Goal: Ask a question

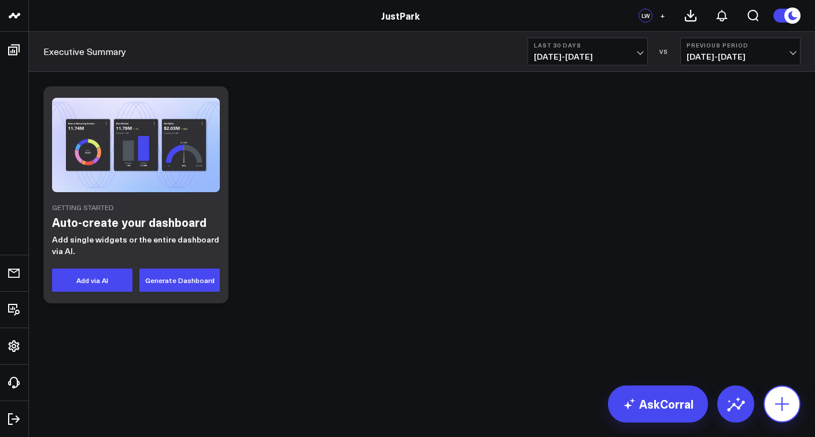
click at [780, 398] on icon at bounding box center [782, 404] width 19 height 19
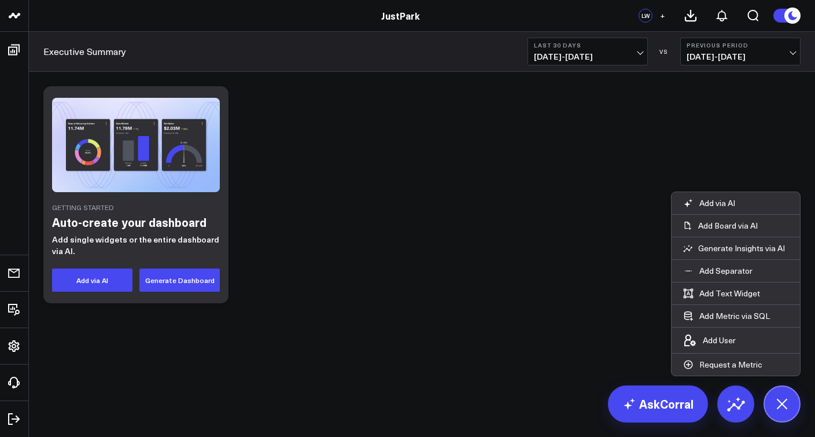
click at [225, 373] on div "Getting Started Auto-create your dashboard Add single widgets or the entire das…" at bounding box center [422, 225] width 787 height 307
click at [211, 282] on button "Generate Dashboard" at bounding box center [179, 280] width 80 height 23
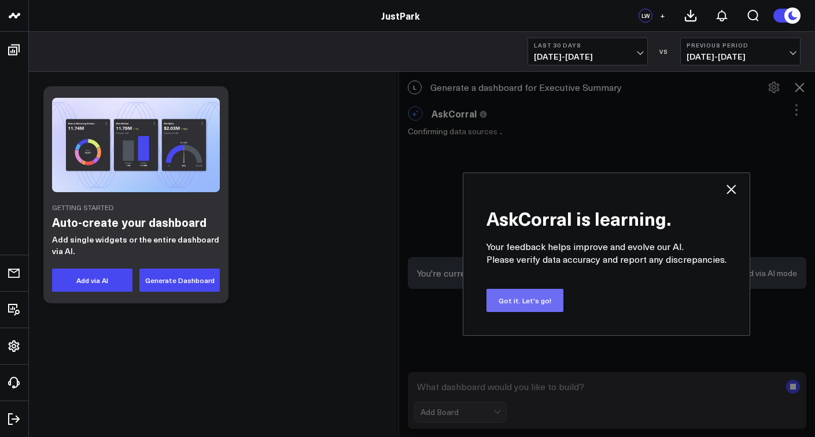
click at [526, 302] on button "Got it. Let's go!" at bounding box center [525, 300] width 77 height 23
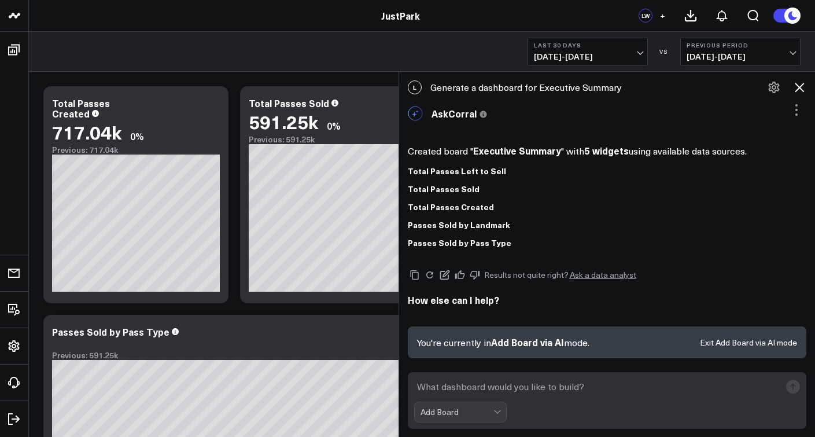
click at [323, 310] on div "Modify via AI Copy link to widget Ask support Remove Create linked copy Executi…" at bounding box center [422, 423] width 769 height 686
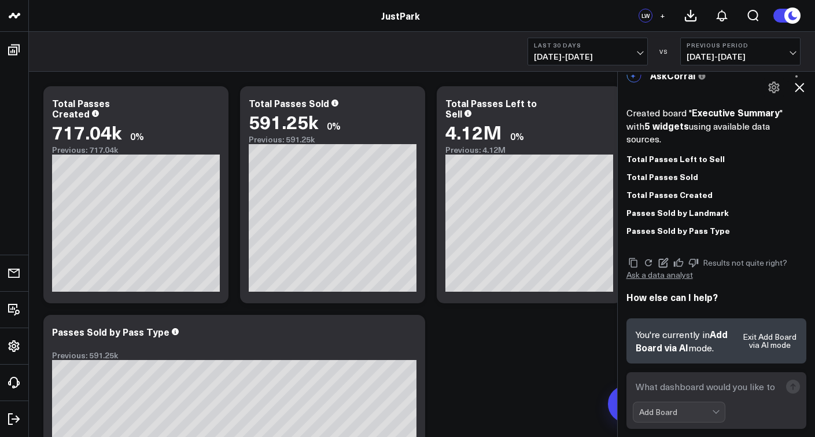
scroll to position [37, 0]
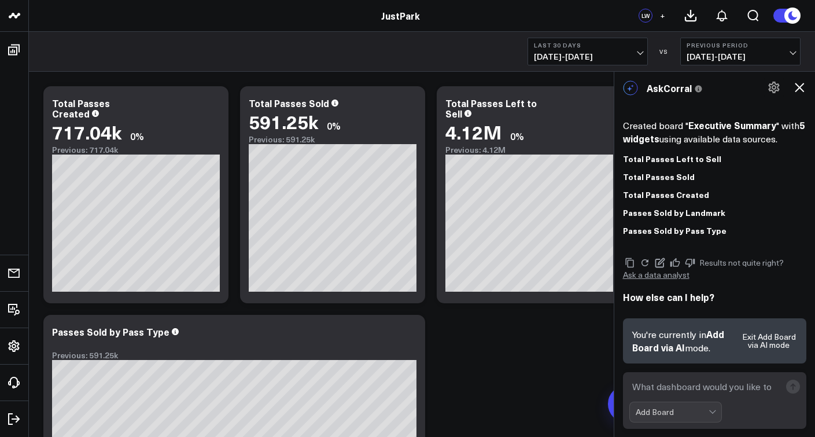
drag, startPoint x: 398, startPoint y: 166, endPoint x: 613, endPoint y: 179, distance: 215.7
click at [613, 179] on div at bounding box center [614, 254] width 6 height 366
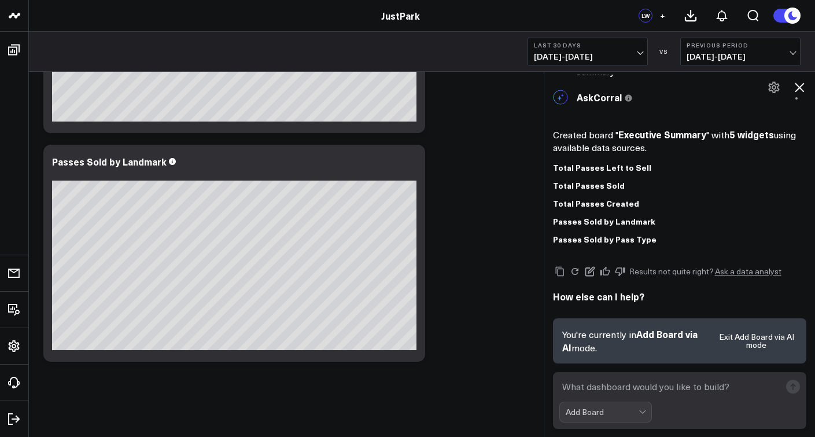
scroll to position [16, 0]
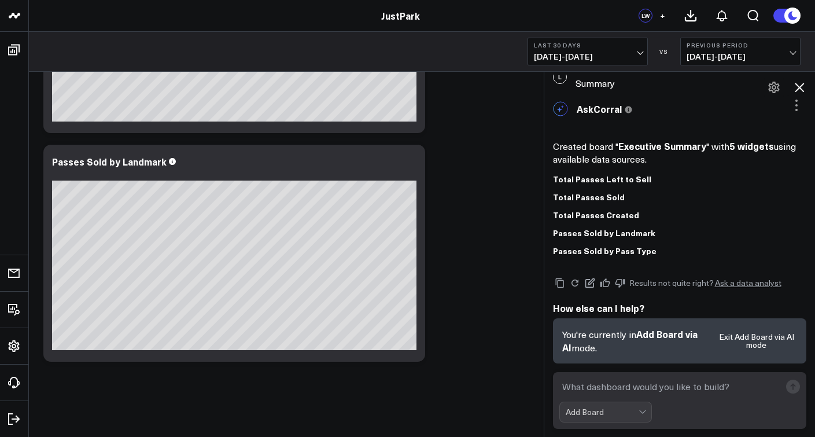
drag, startPoint x: 613, startPoint y: 316, endPoint x: 510, endPoint y: 317, distance: 102.4
click at [541, 317] on div at bounding box center [544, 254] width 6 height 366
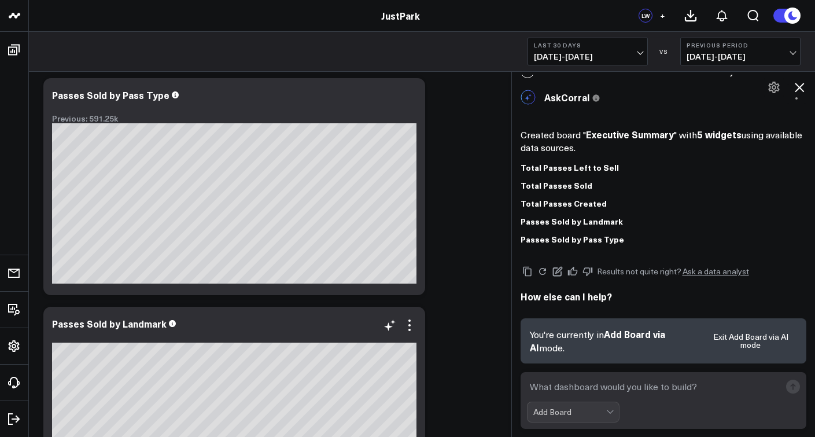
scroll to position [0, 0]
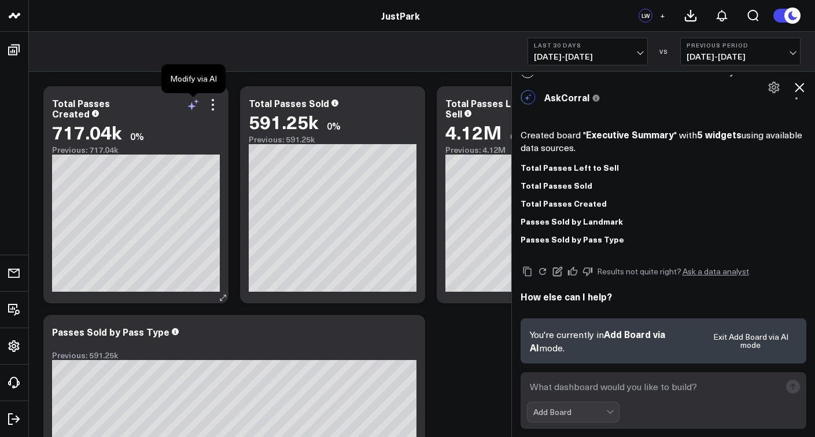
click at [192, 108] on icon at bounding box center [192, 106] width 9 height 9
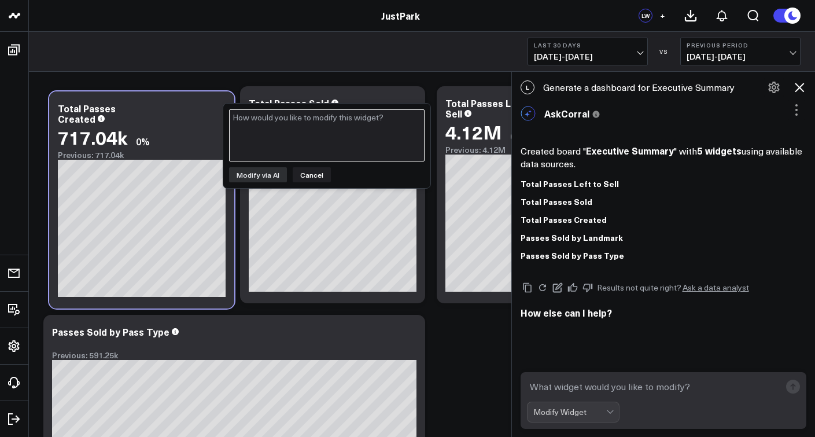
click at [335, 148] on textarea at bounding box center [327, 135] width 196 height 52
click at [607, 395] on textarea at bounding box center [654, 386] width 254 height 21
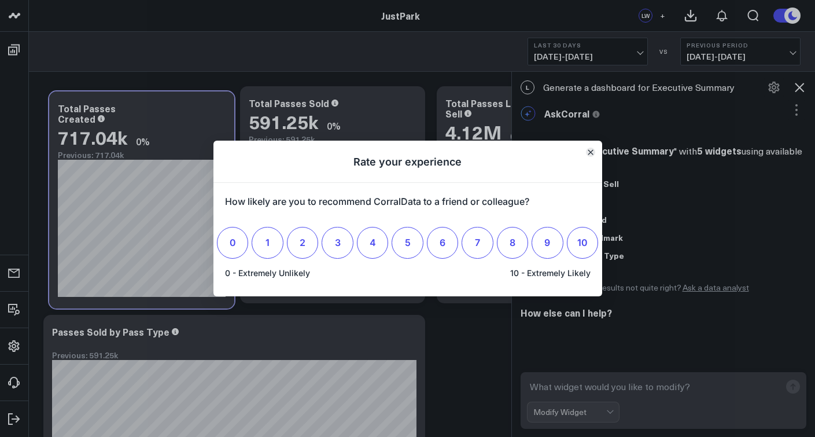
click at [589, 155] on icon "Close" at bounding box center [590, 152] width 5 height 5
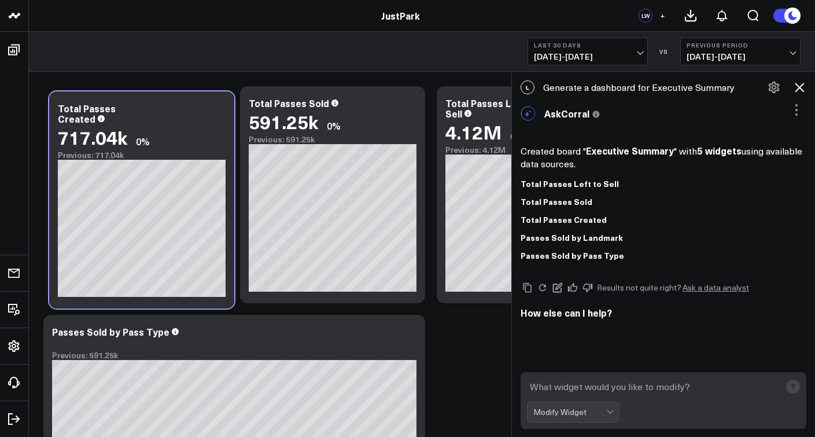
click at [803, 87] on icon at bounding box center [800, 87] width 14 height 14
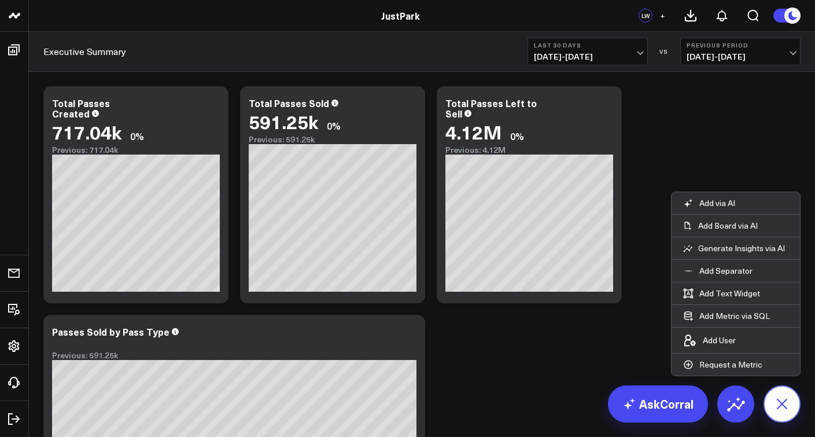
click at [785, 403] on icon at bounding box center [782, 404] width 26 height 26
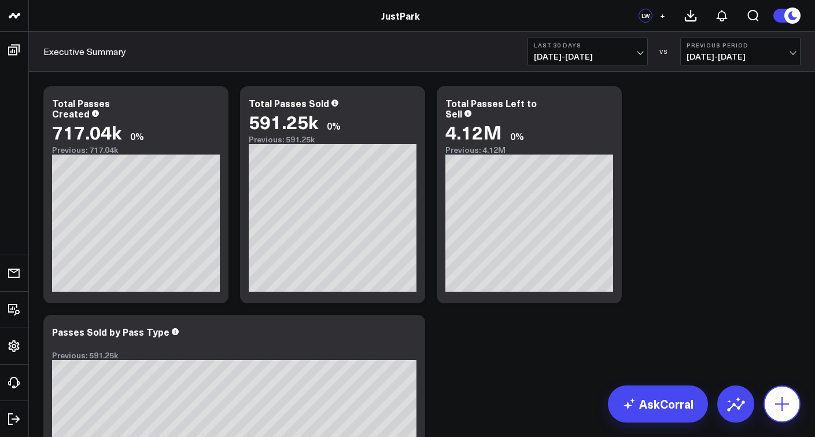
click at [783, 403] on icon at bounding box center [782, 404] width 19 height 19
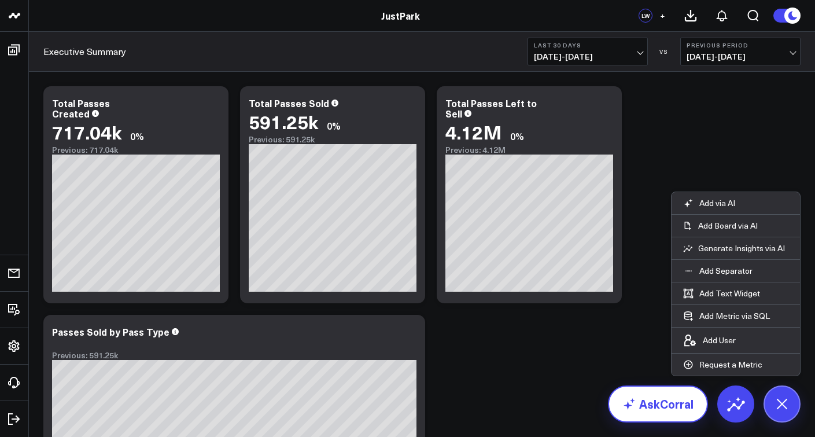
click at [668, 407] on link "AskCorral" at bounding box center [658, 403] width 100 height 37
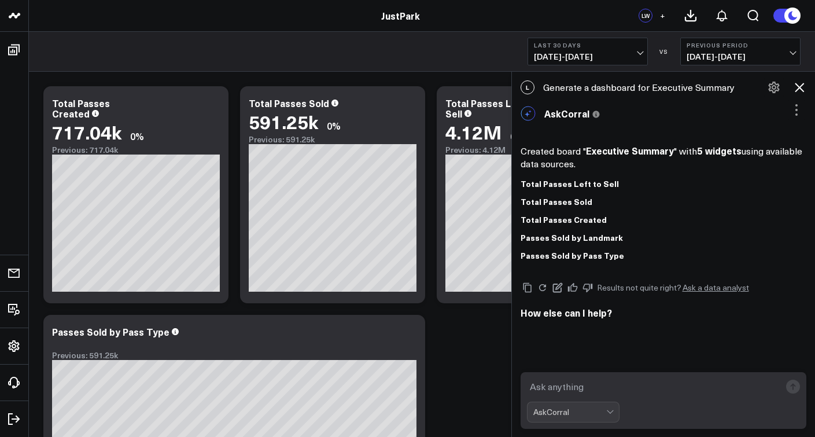
click at [644, 387] on textarea at bounding box center [654, 386] width 254 height 21
type textarea "Where do I upload or refresh data?"
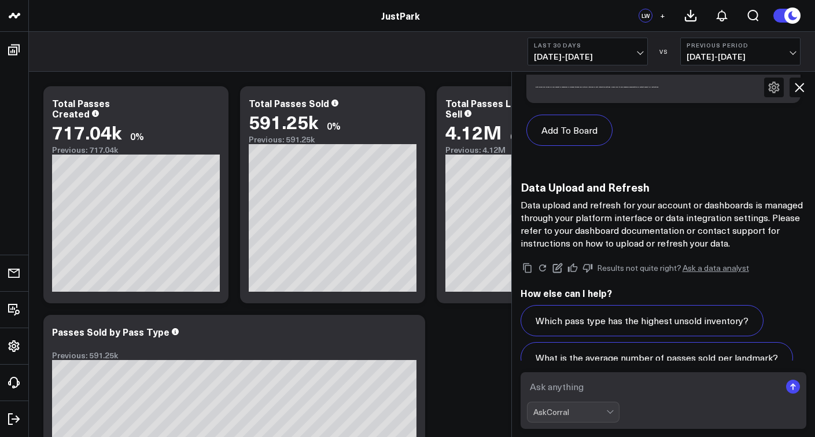
scroll to position [782, 0]
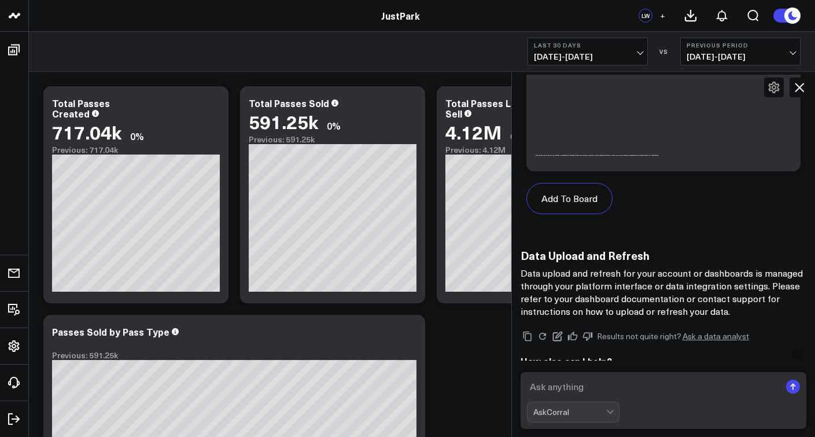
click at [628, 226] on div "Add To Board Executive Summary Ask support Change chart to Fuel Gauge Fuel Gaug…" at bounding box center [664, 89] width 286 height 283
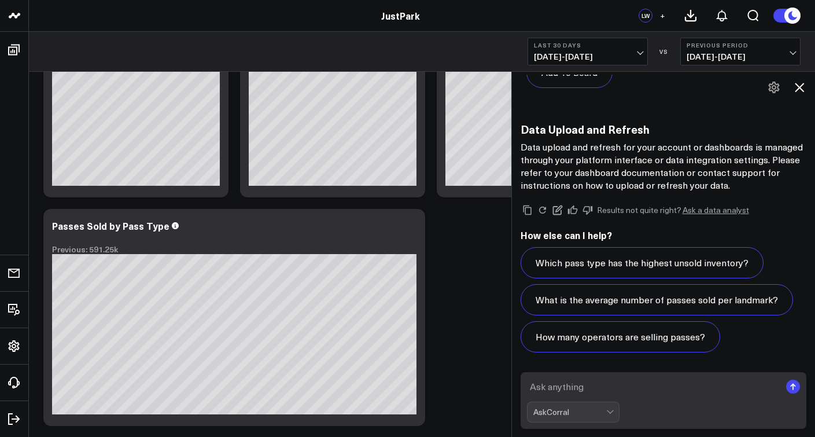
scroll to position [0, 0]
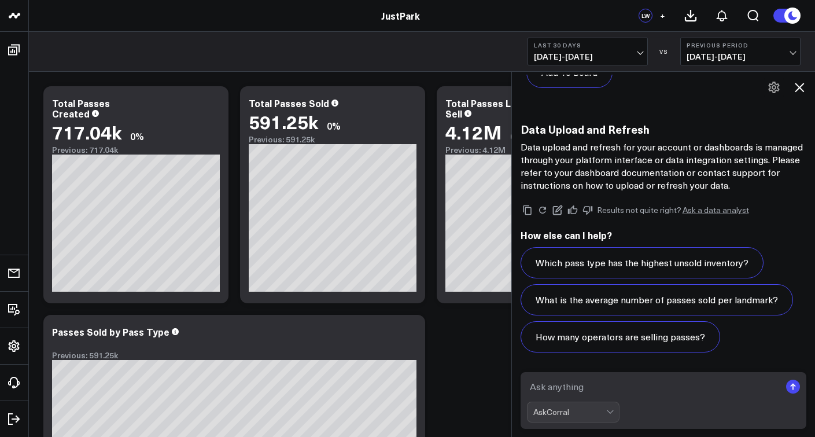
click at [798, 87] on icon at bounding box center [800, 87] width 14 height 14
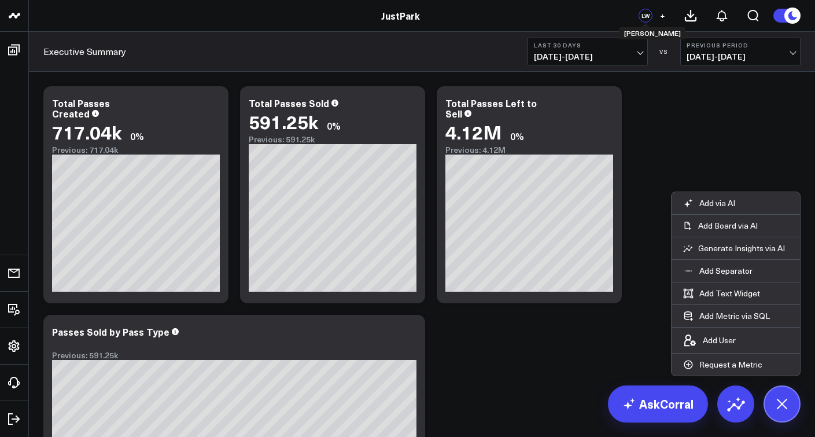
click at [649, 15] on div "LW" at bounding box center [646, 16] width 14 height 14
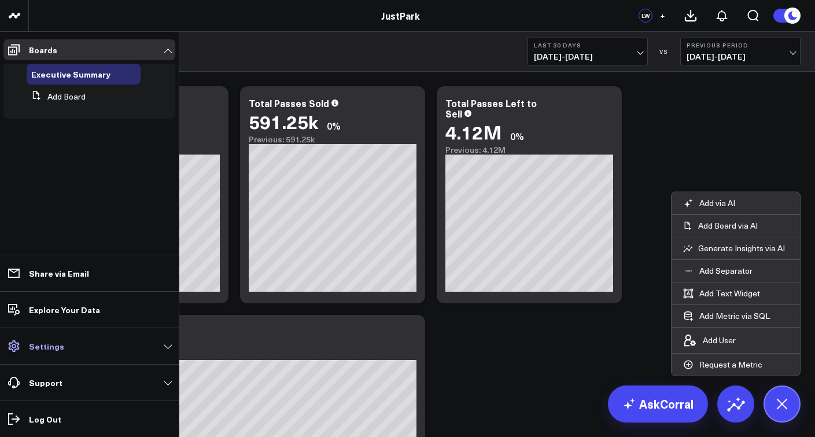
click at [50, 344] on p "Settings" at bounding box center [46, 345] width 35 height 9
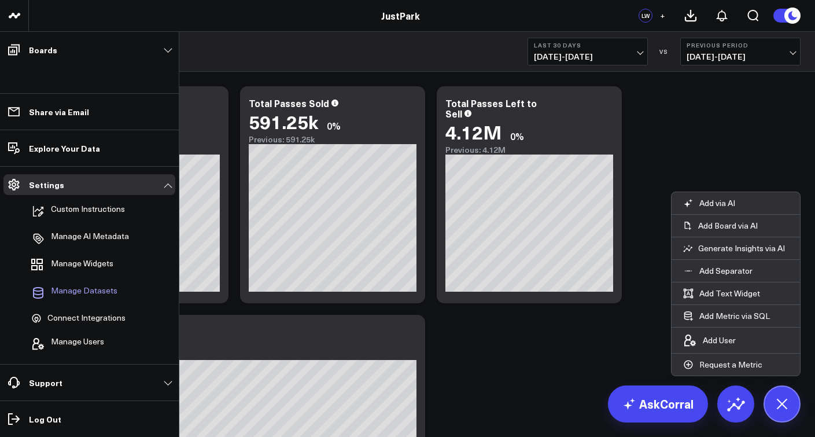
click at [111, 293] on span "Manage Datasets" at bounding box center [84, 293] width 67 height 14
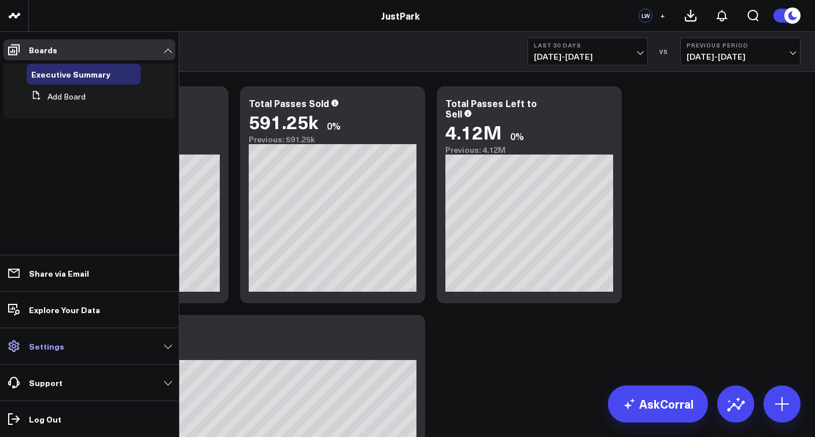
click at [47, 343] on p "Settings" at bounding box center [46, 345] width 35 height 9
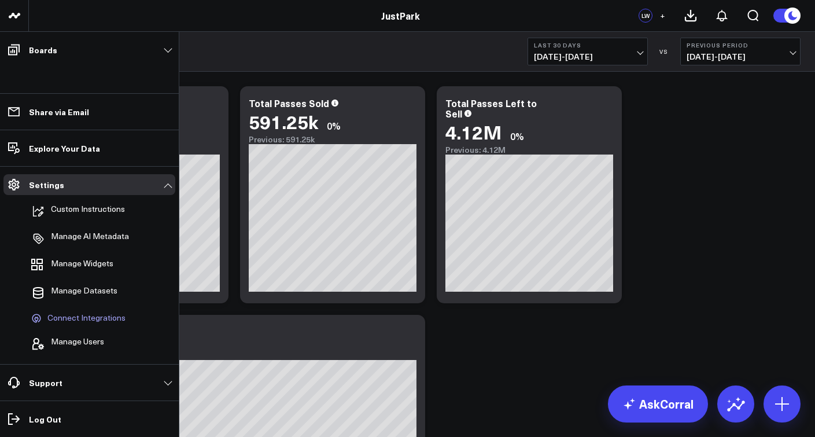
click at [79, 317] on span "Connect Integrations" at bounding box center [86, 318] width 78 height 10
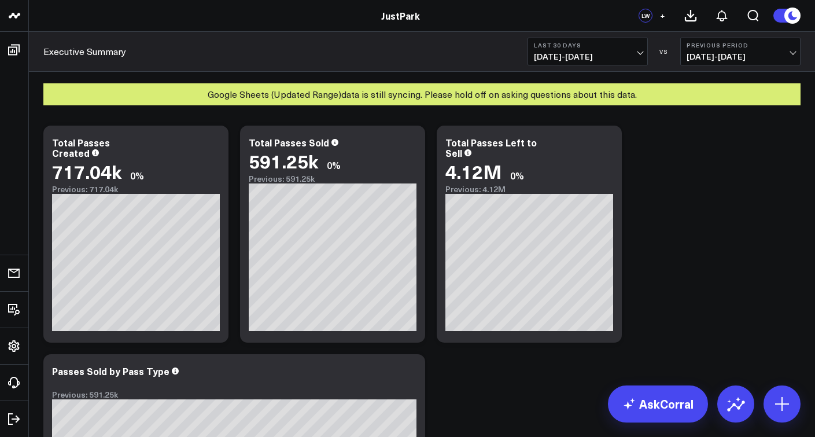
scroll to position [782, 0]
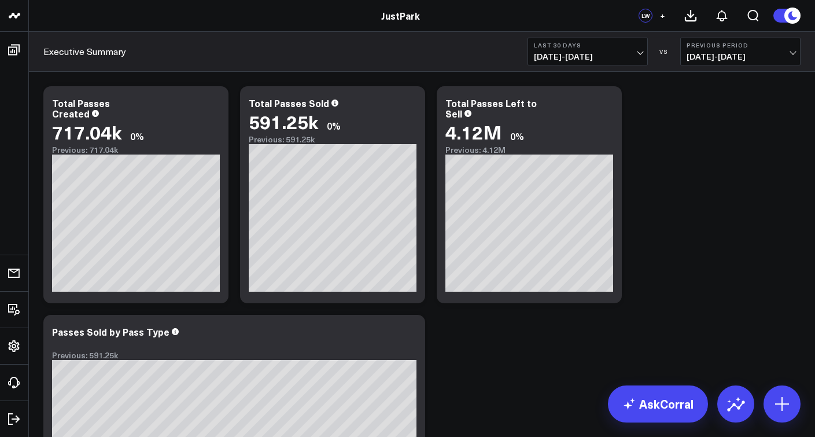
click at [734, 45] on b "Previous Period" at bounding box center [741, 45] width 108 height 7
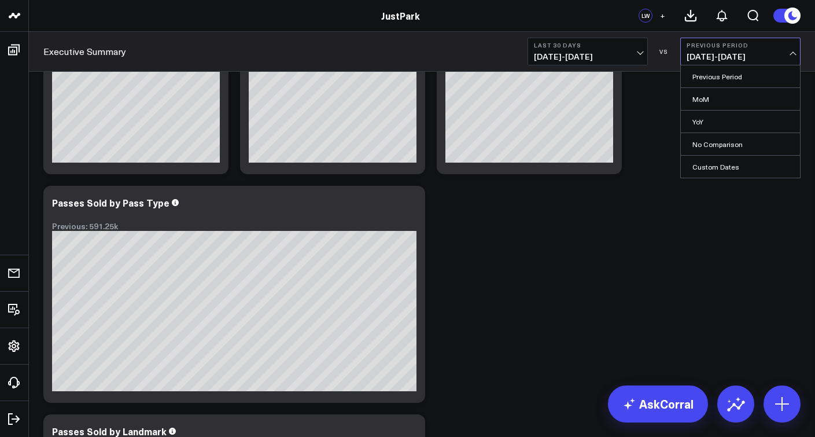
scroll to position [0, 0]
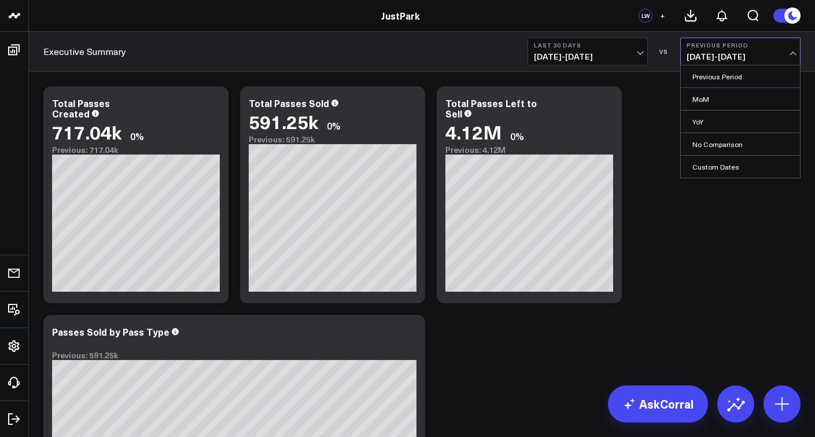
click at [606, 63] on button "Last 30 Days [DATE] - [DATE]" at bounding box center [588, 52] width 120 height 28
click at [721, 174] on div "Modify via AI Copy link to widget Ask support Remove Create linked copy Executi…" at bounding box center [422, 423] width 769 height 686
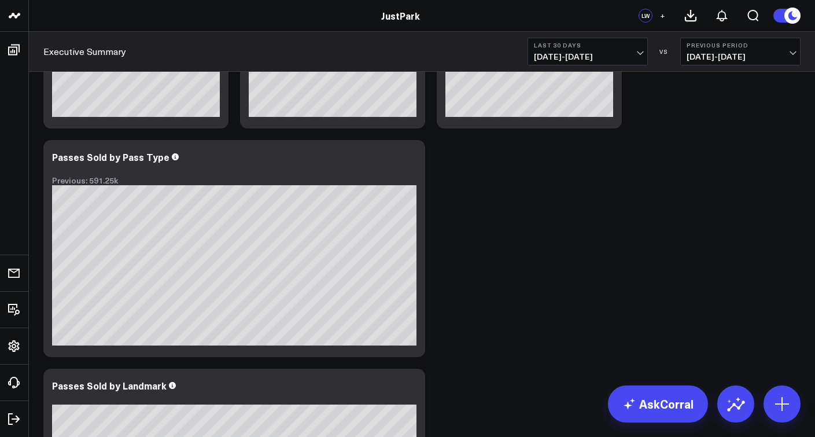
scroll to position [399, 0]
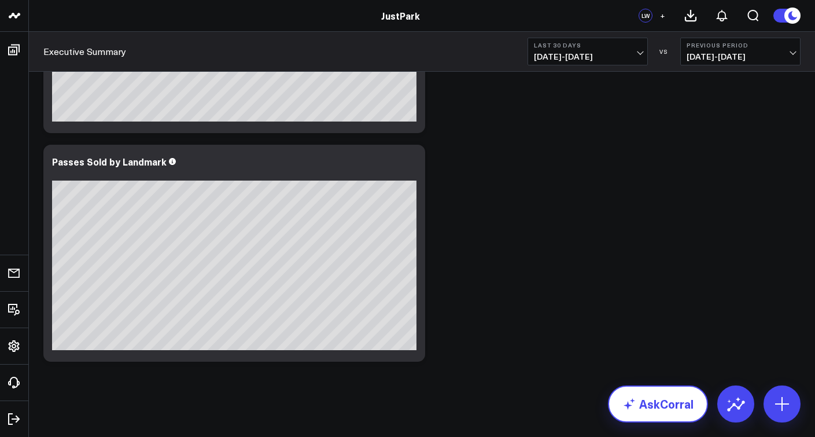
click at [645, 401] on link "AskCorral" at bounding box center [658, 403] width 100 height 37
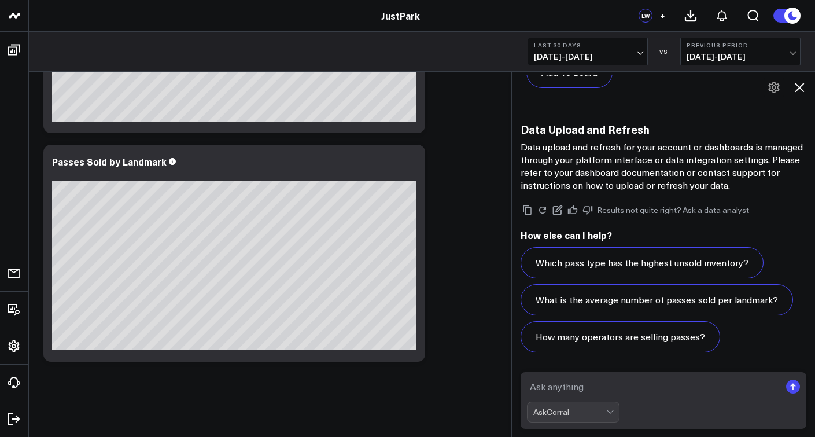
click at [620, 385] on textarea at bounding box center [654, 386] width 254 height 21
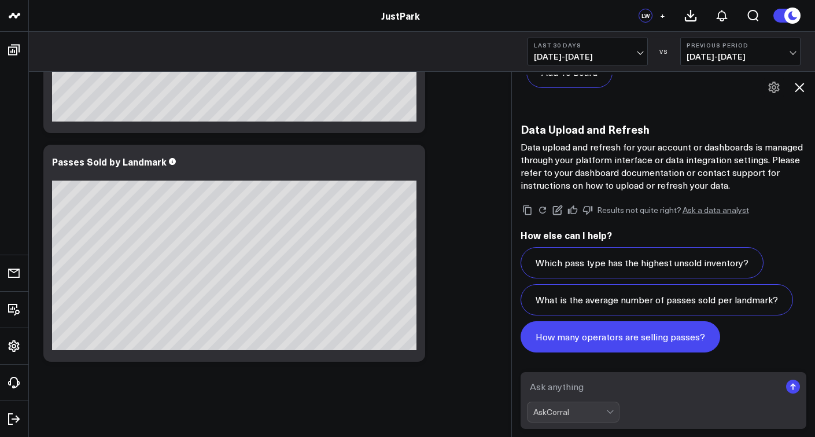
click at [616, 324] on button "How many operators are selling passes?" at bounding box center [621, 336] width 200 height 31
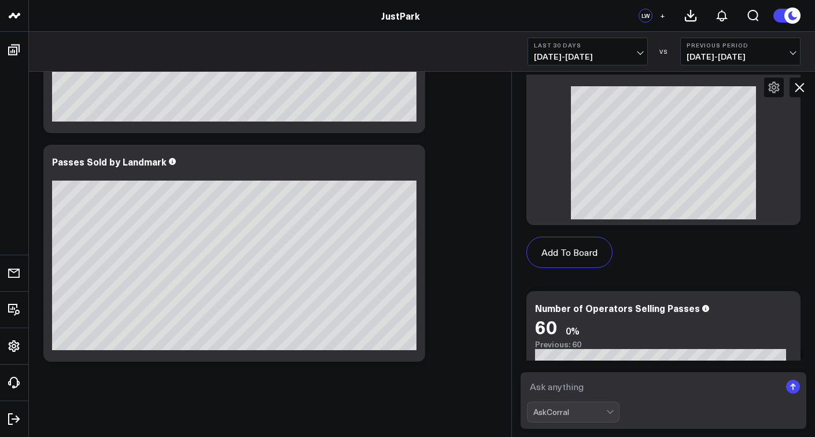
scroll to position [0, 0]
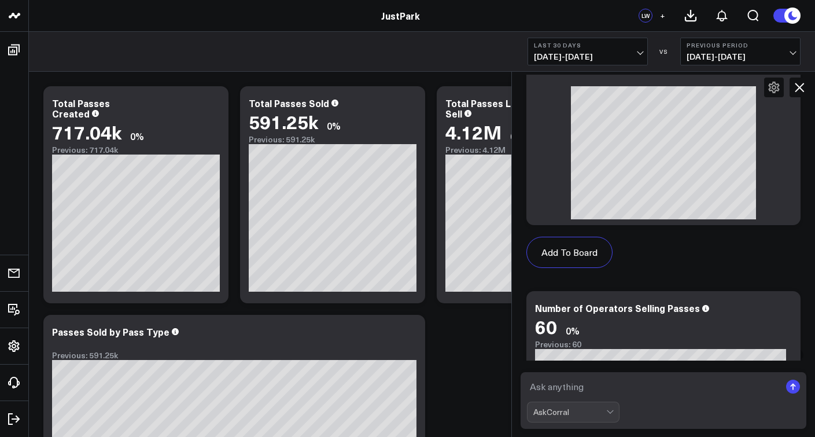
click at [803, 82] on icon at bounding box center [800, 87] width 14 height 14
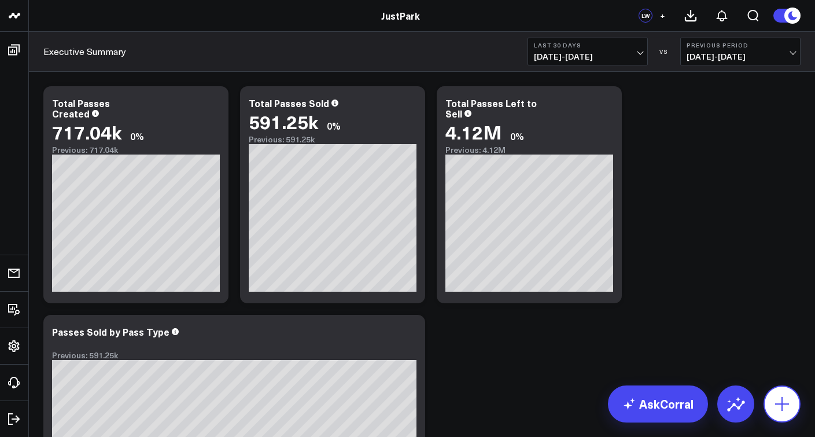
click at [777, 396] on icon at bounding box center [782, 404] width 19 height 19
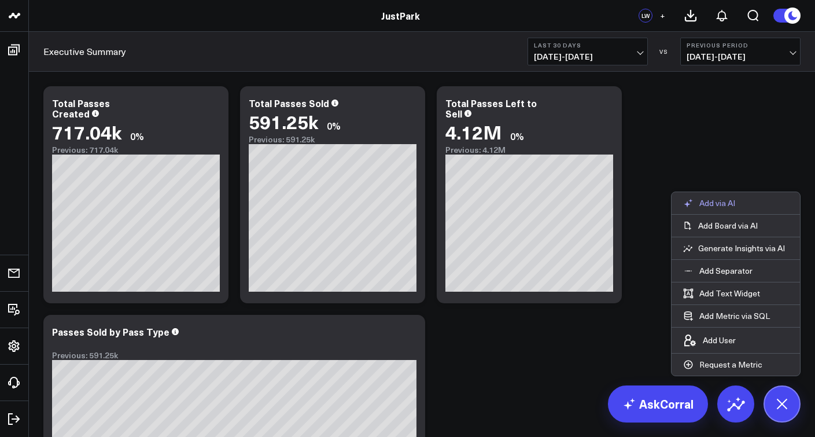
click at [720, 205] on p "Add via AI" at bounding box center [718, 203] width 36 height 10
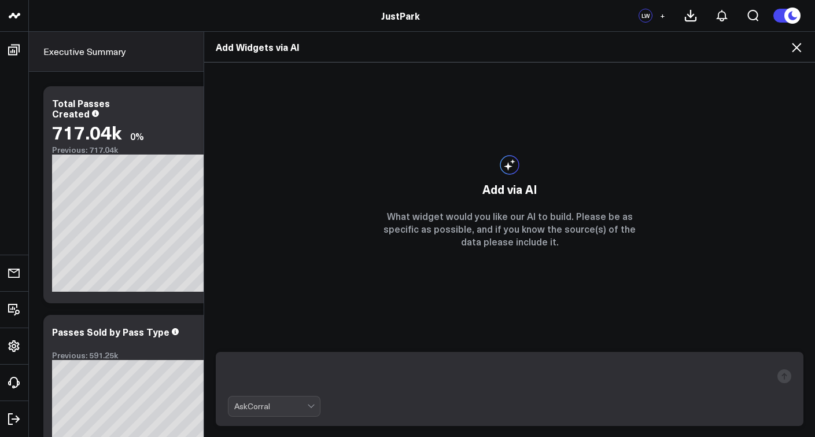
click at [392, 373] on textarea at bounding box center [500, 376] width 544 height 30
type textarea "T"
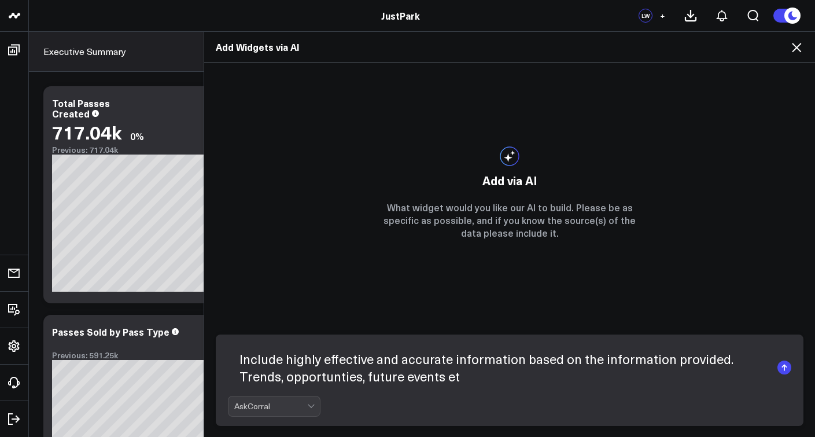
type textarea "Include highly effective and accurate information based on the information prov…"
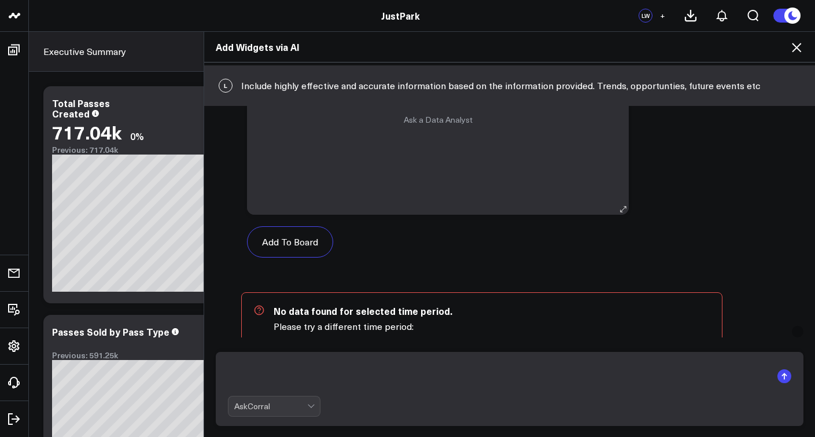
scroll to position [244, 0]
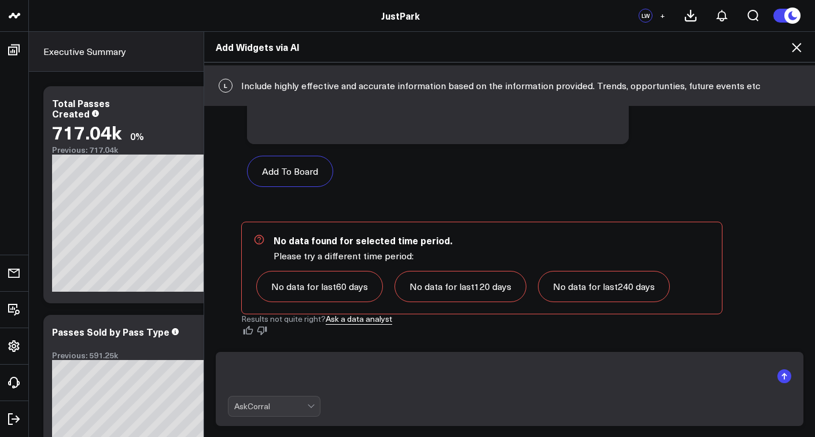
click at [792, 57] on div "Add Widgets via AI" at bounding box center [509, 47] width 611 height 31
click at [793, 53] on icon at bounding box center [797, 48] width 14 height 14
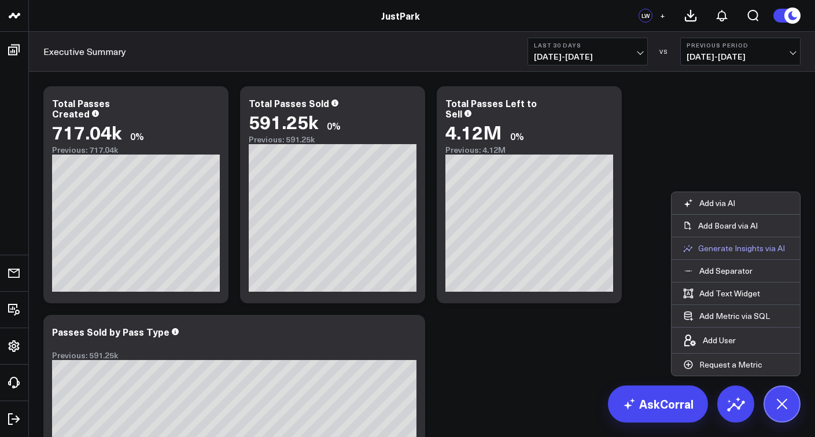
click at [743, 254] on button "Generate Insights via AI" at bounding box center [736, 248] width 128 height 22
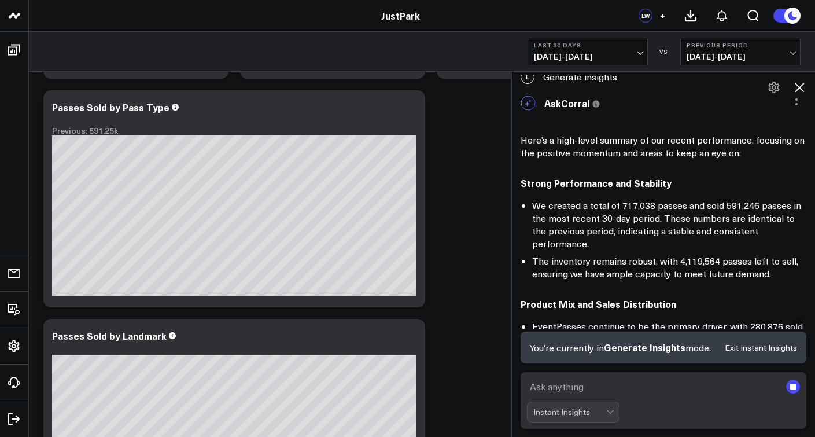
scroll to position [0, 0]
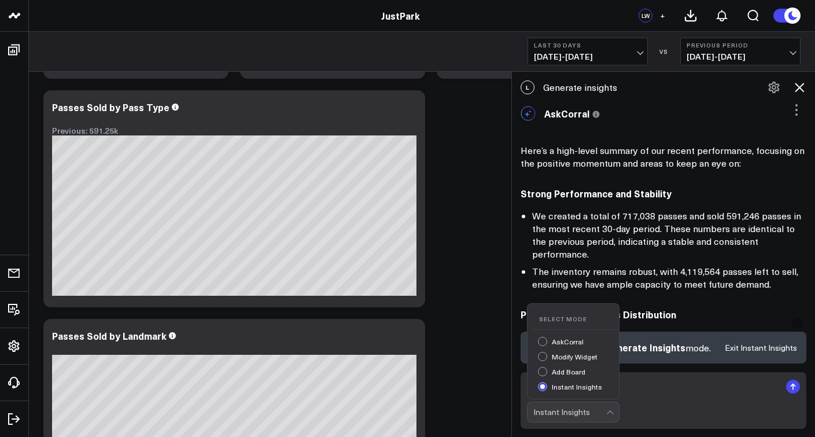
click at [597, 408] on div "Instant Insights" at bounding box center [570, 411] width 73 height 9
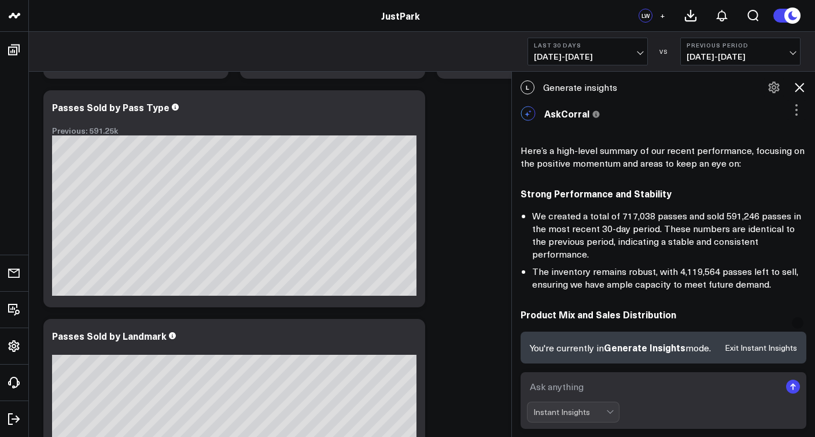
click at [660, 401] on form "Instant Insights" at bounding box center [664, 400] width 286 height 57
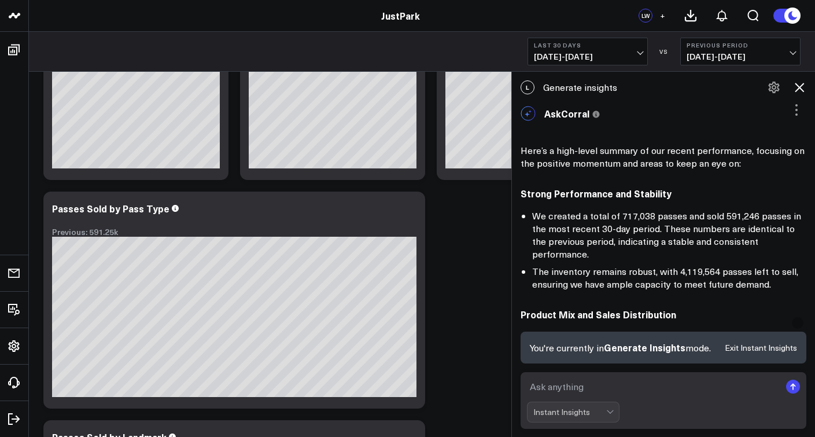
scroll to position [19, 0]
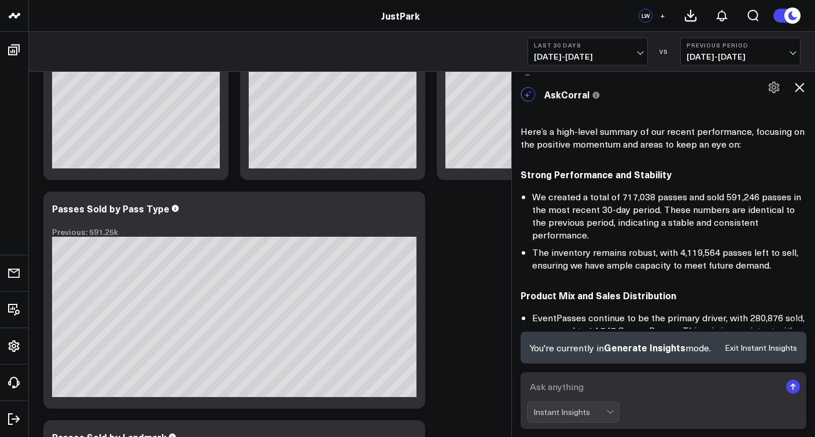
click at [778, 84] on icon at bounding box center [774, 88] width 11 height 12
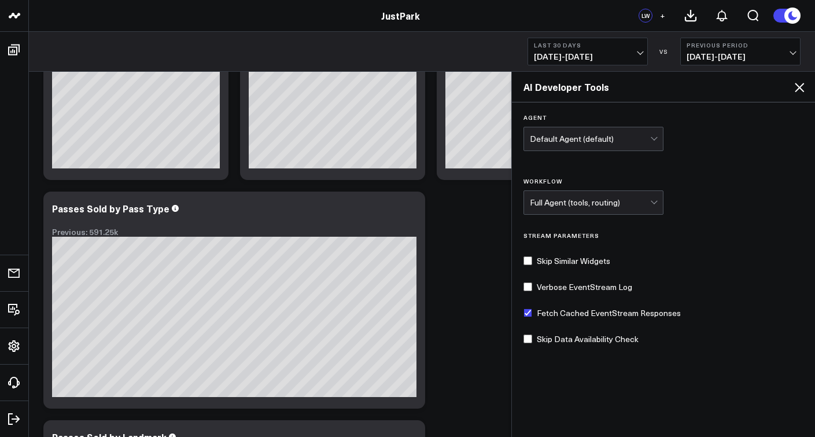
click at [796, 89] on icon at bounding box center [800, 87] width 14 height 14
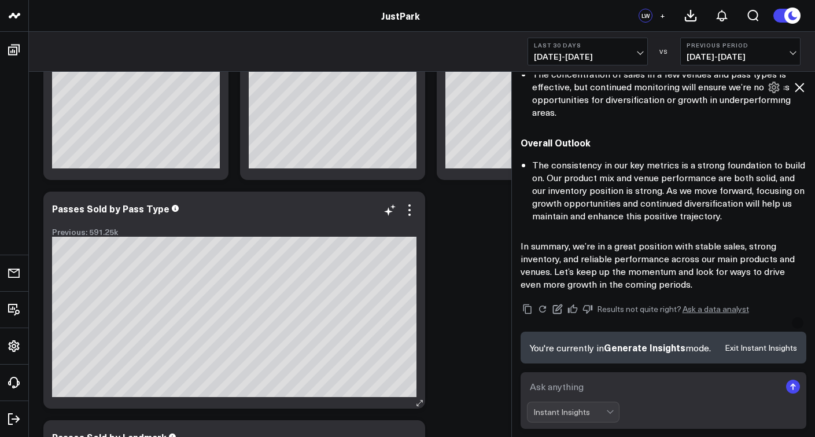
scroll to position [0, 0]
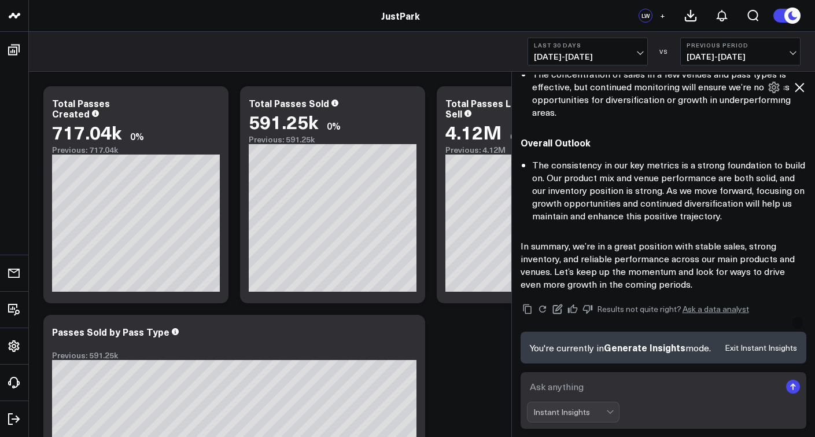
click at [803, 87] on icon at bounding box center [800, 87] width 14 height 14
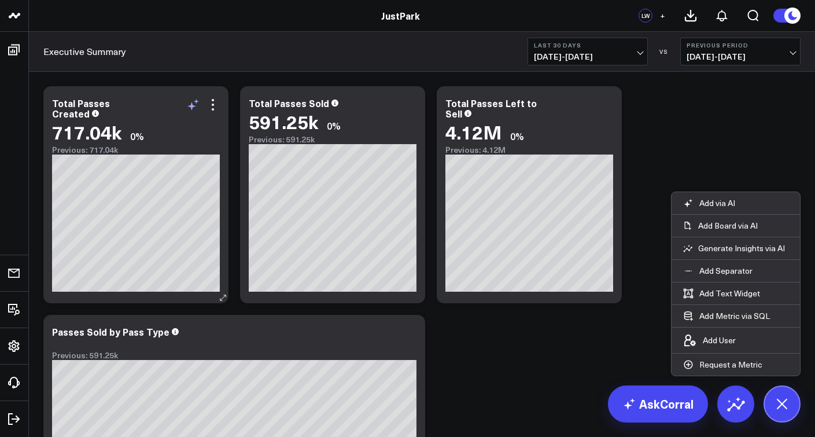
click at [193, 110] on icon at bounding box center [193, 105] width 14 height 14
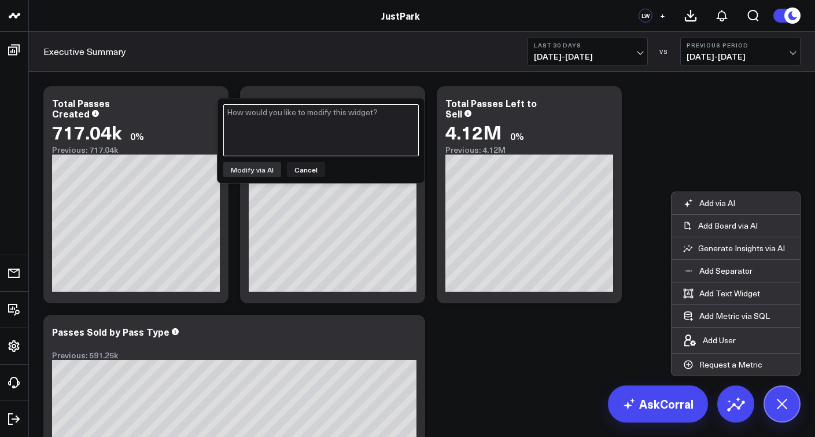
click at [329, 127] on textarea at bounding box center [321, 130] width 196 height 52
type textarea "Break this down between EventPass and SeasonPass"
click at [249, 169] on button "Modify via AI" at bounding box center [252, 169] width 58 height 15
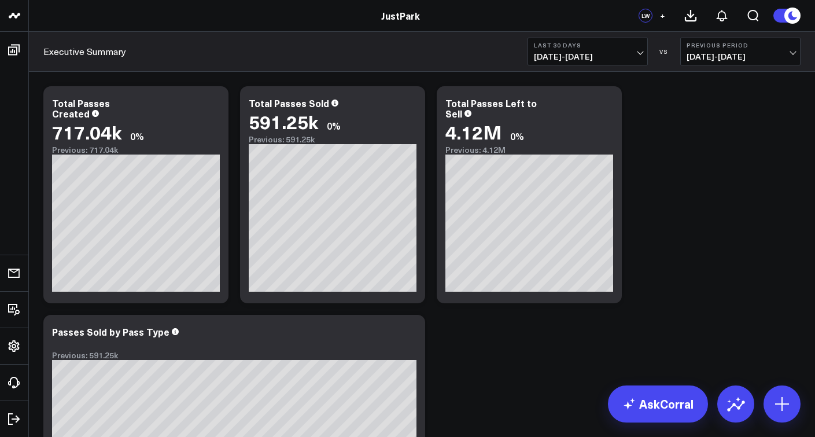
click at [796, 13] on icon at bounding box center [793, 15] width 13 height 13
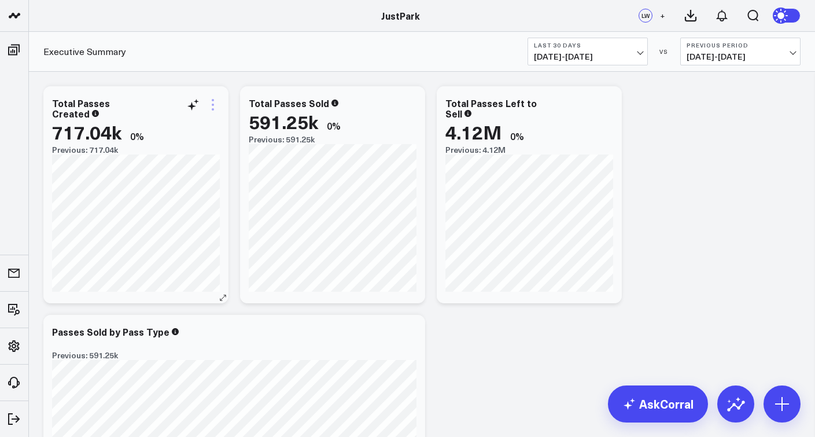
click at [218, 104] on icon at bounding box center [213, 105] width 14 height 14
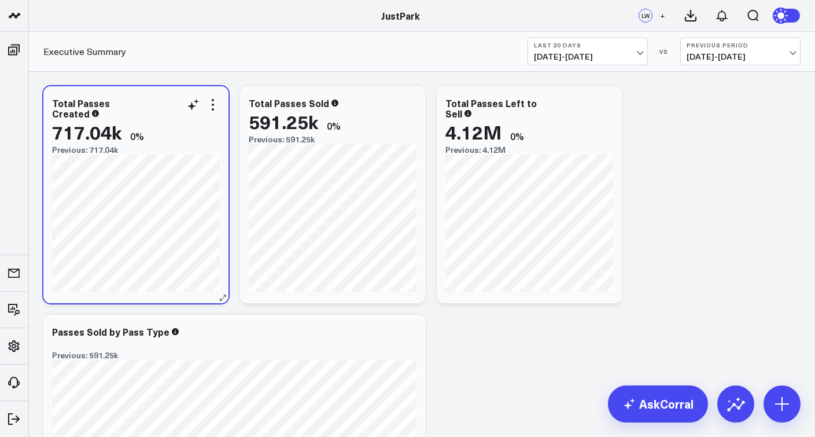
click at [163, 102] on div "Total Passes Created" at bounding box center [136, 108] width 168 height 21
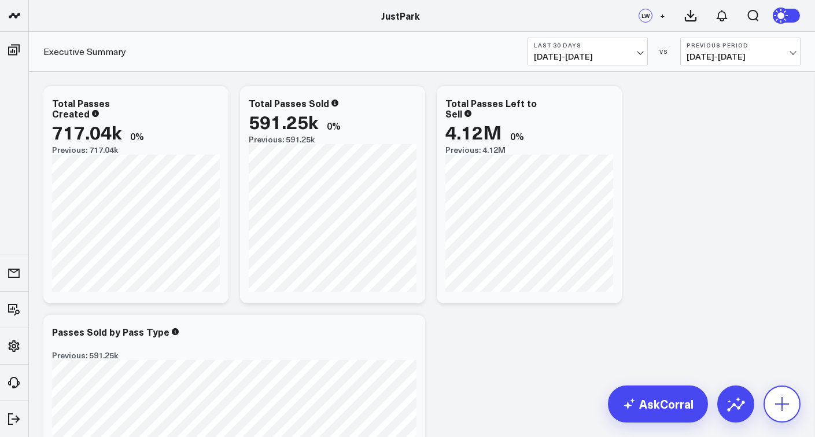
click at [778, 405] on icon at bounding box center [782, 404] width 19 height 19
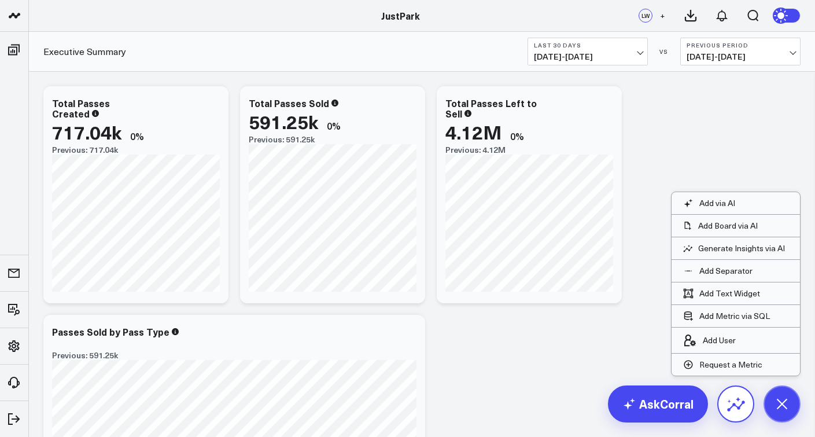
click at [744, 406] on icon at bounding box center [736, 404] width 19 height 19
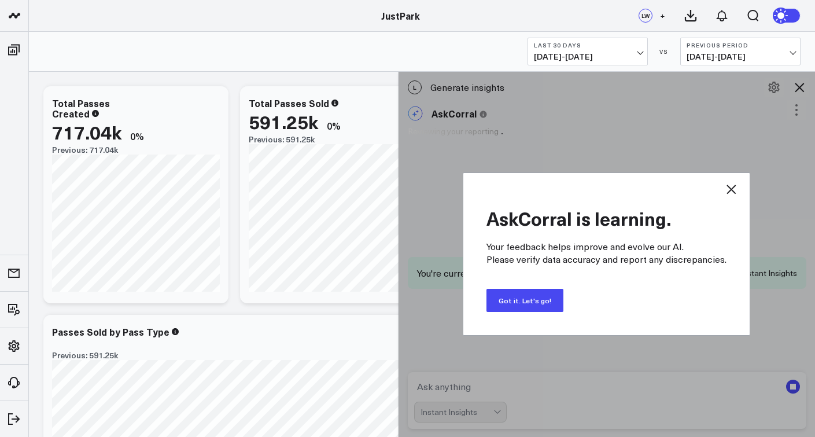
click at [535, 302] on button "Got it. Let's go!" at bounding box center [525, 300] width 77 height 23
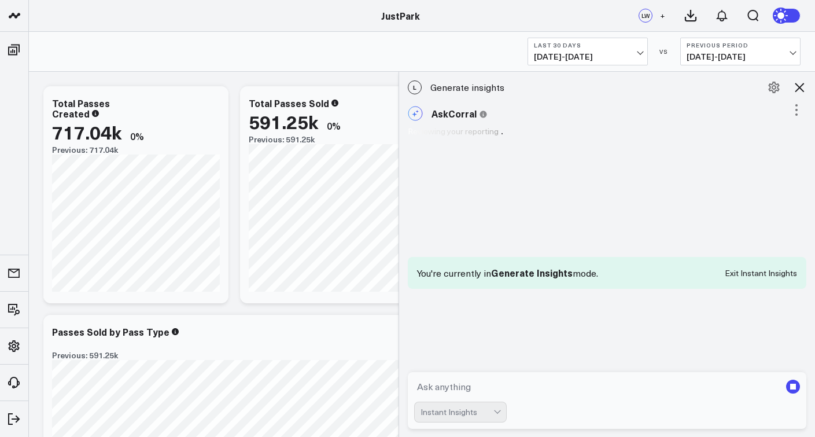
click at [799, 90] on icon at bounding box center [800, 87] width 14 height 14
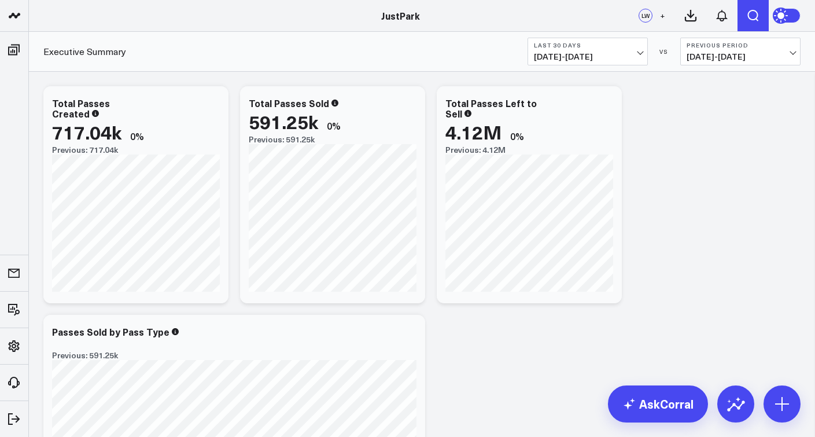
click at [759, 17] on icon "Open search" at bounding box center [754, 16] width 14 height 14
click at [755, 14] on icon "Open search" at bounding box center [753, 16] width 9 height 9
click at [754, 21] on icon "Open search" at bounding box center [754, 16] width 14 height 14
click at [755, 21] on icon "Open search" at bounding box center [754, 16] width 14 height 14
click at [682, 407] on link "AskCorral" at bounding box center [658, 403] width 100 height 37
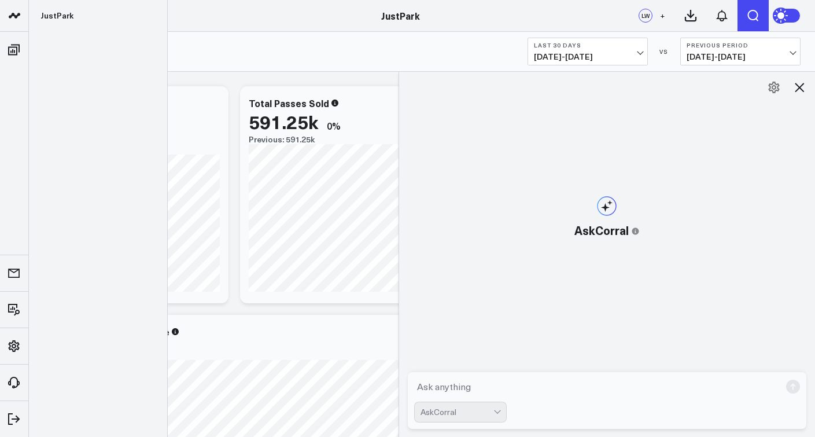
click at [11, 14] on icon at bounding box center [12, 15] width 6 height 5
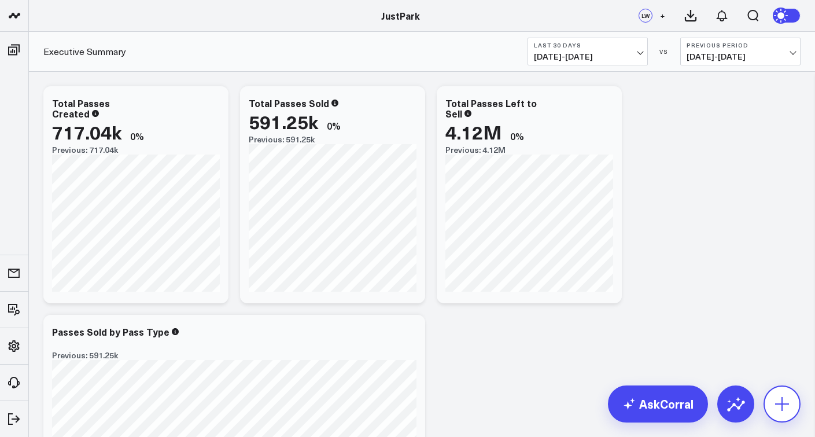
click at [777, 406] on icon at bounding box center [782, 404] width 19 height 19
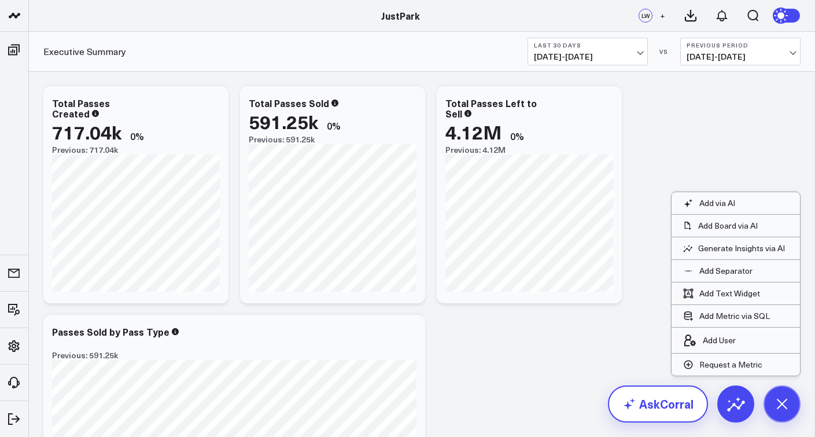
click at [673, 407] on link "AskCorral" at bounding box center [658, 403] width 100 height 37
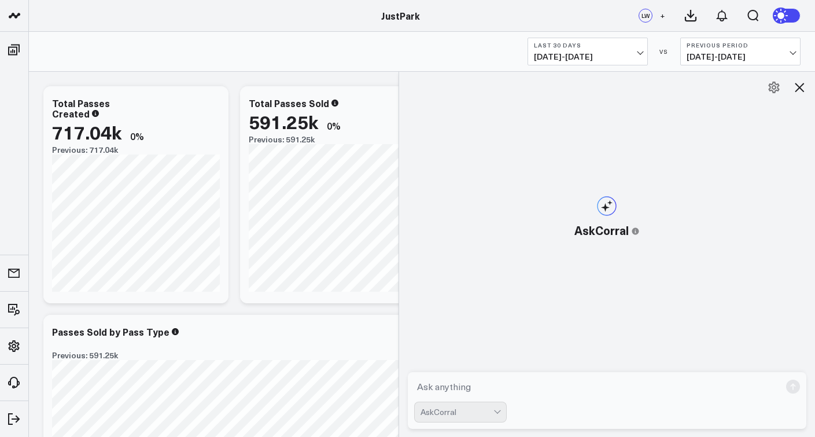
click at [586, 384] on textarea at bounding box center [597, 386] width 367 height 21
type textarea "Update data"
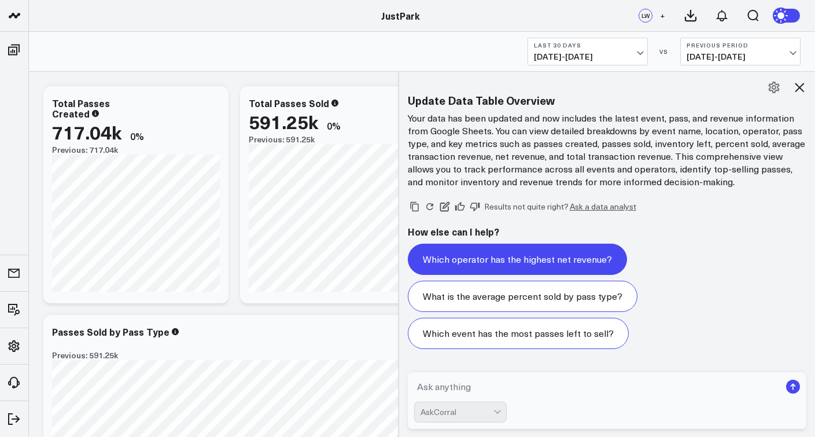
scroll to position [619, 0]
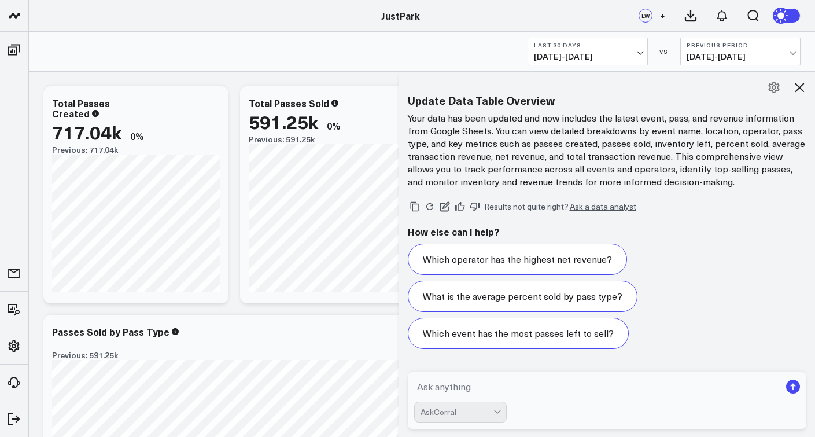
click at [798, 94] on icon at bounding box center [800, 87] width 14 height 14
